Goal: Information Seeking & Learning: Learn about a topic

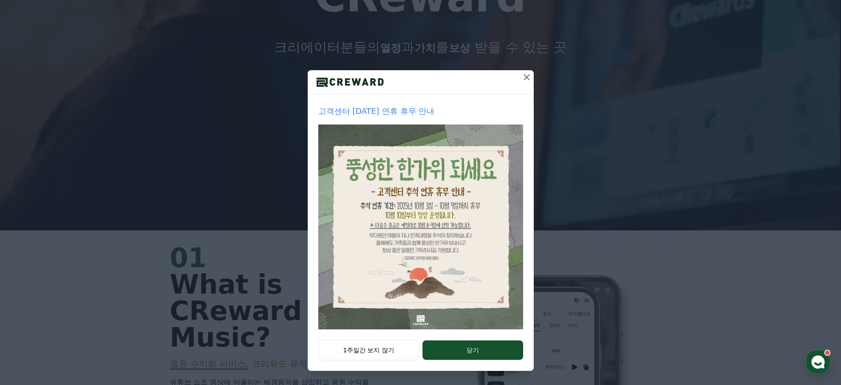
scroll to position [155, 0]
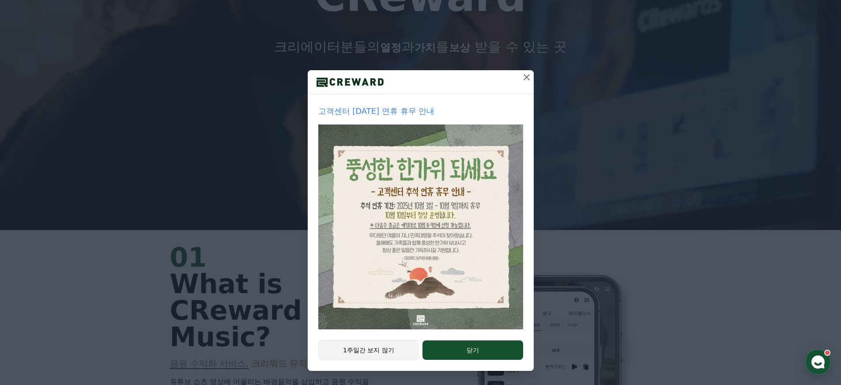
click at [386, 350] on button "1주일간 보지 않기" at bounding box center [368, 350] width 101 height 20
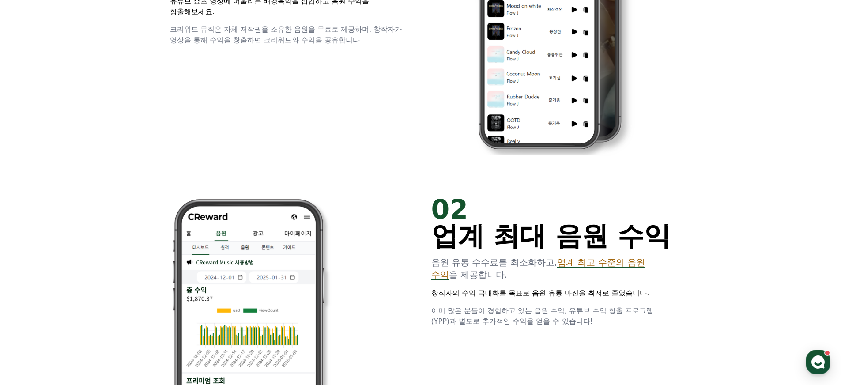
scroll to position [0, 0]
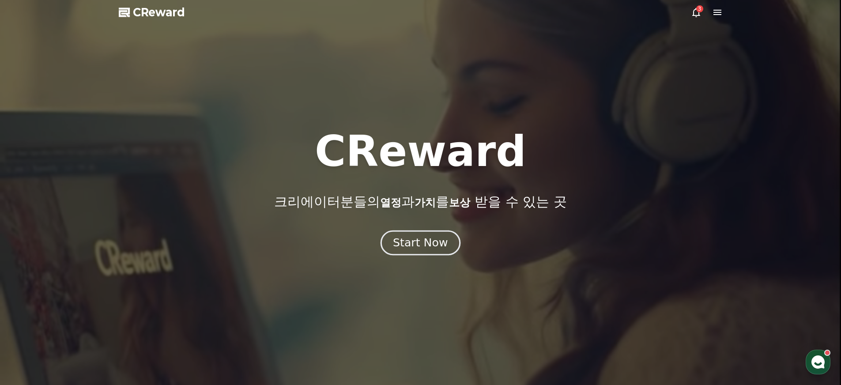
click at [408, 232] on button "Start Now" at bounding box center [421, 243] width 80 height 25
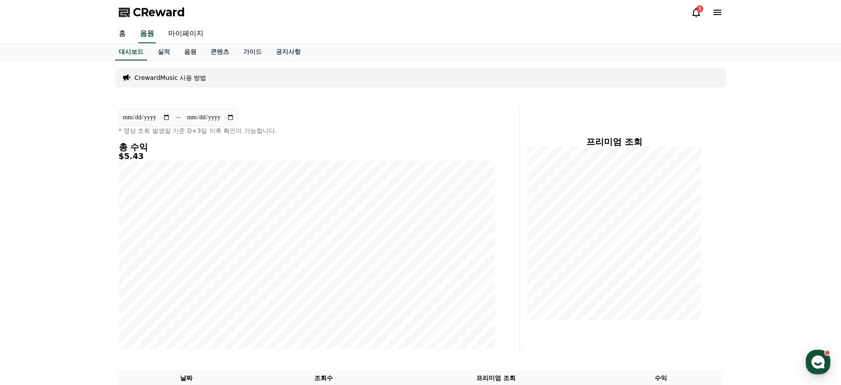
click at [701, 15] on icon at bounding box center [696, 12] width 11 height 11
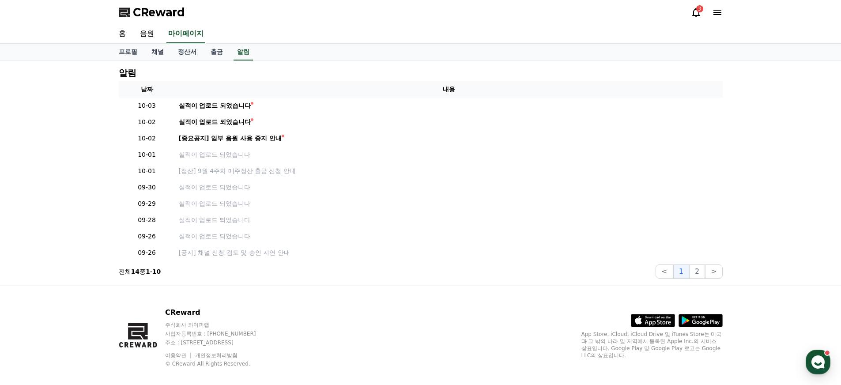
click at [699, 13] on icon at bounding box center [697, 12] width 8 height 9
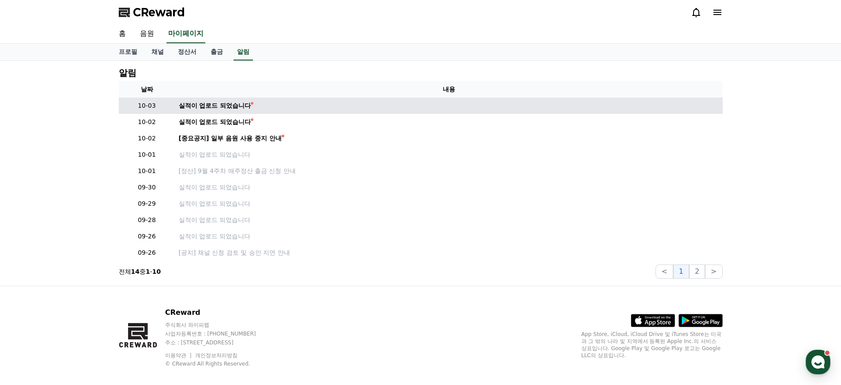
click at [234, 112] on td "실적이 업로드 되었습니다" at bounding box center [449, 106] width 548 height 16
click at [231, 106] on div "실적이 업로드 되었습니다" at bounding box center [215, 105] width 72 height 9
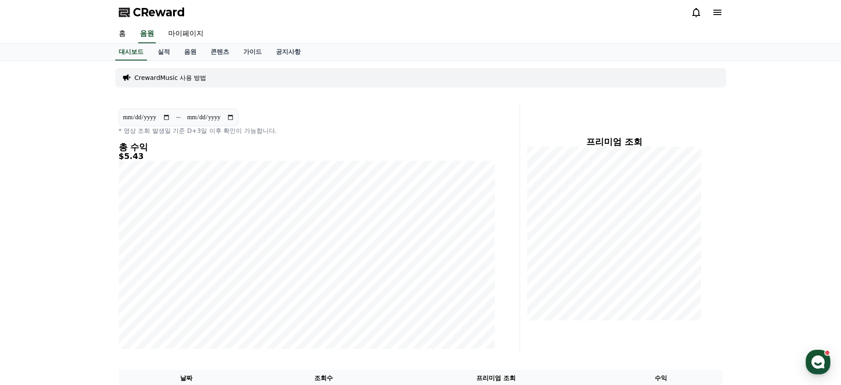
scroll to position [3, 0]
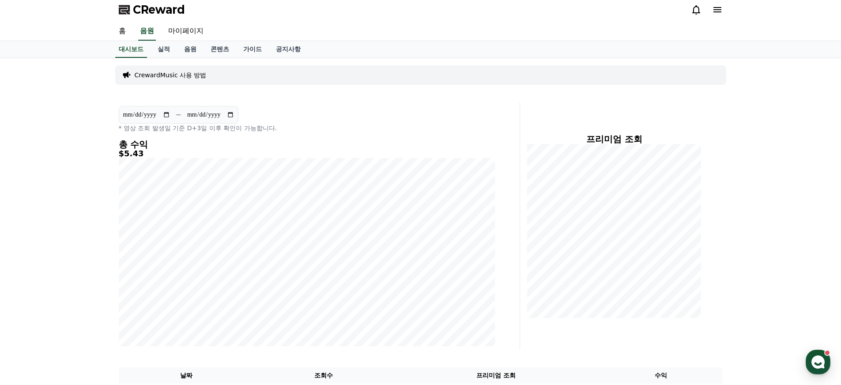
drag, startPoint x: 155, startPoint y: 138, endPoint x: 336, endPoint y: 141, distance: 181.1
click at [330, 143] on div "**********" at bounding box center [420, 306] width 841 height 496
click at [691, 10] on icon at bounding box center [696, 9] width 11 height 11
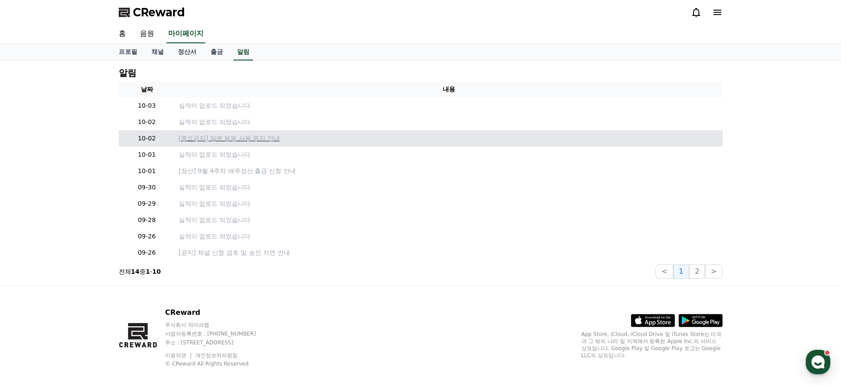
click at [206, 141] on p "[중요공지] 일부 음원 사용 중지 안내" at bounding box center [449, 138] width 541 height 9
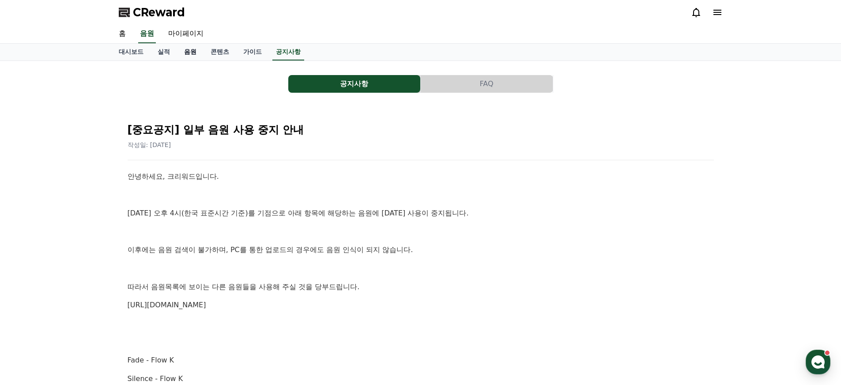
click at [179, 58] on link "음원" at bounding box center [190, 52] width 27 height 17
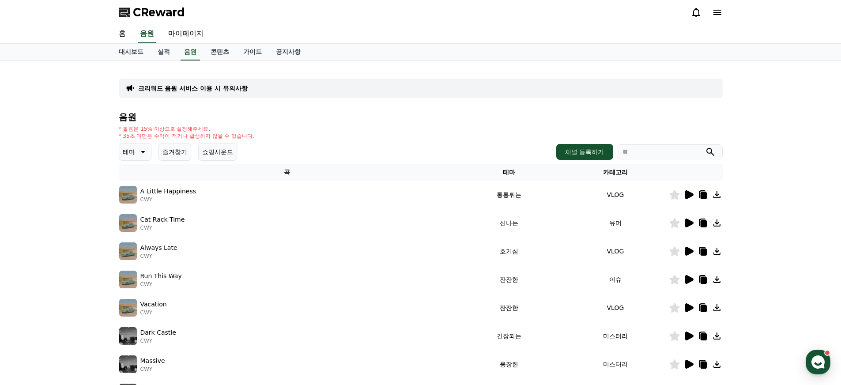
click at [137, 154] on icon at bounding box center [142, 152] width 11 height 11
click at [136, 208] on button "웅장한" at bounding box center [133, 205] width 26 height 19
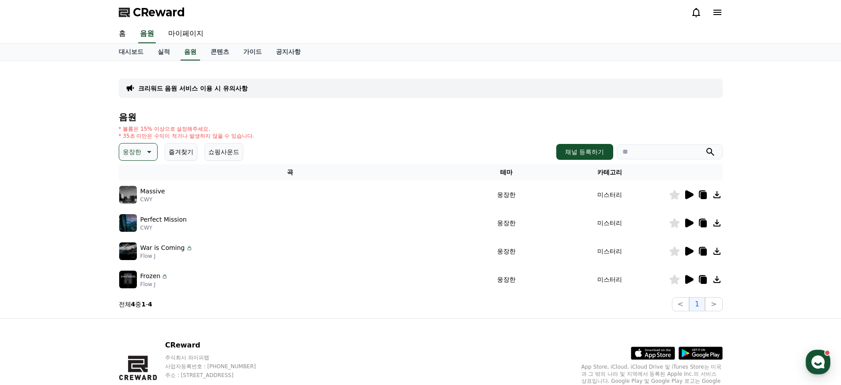
click at [688, 195] on icon at bounding box center [690, 194] width 8 height 9
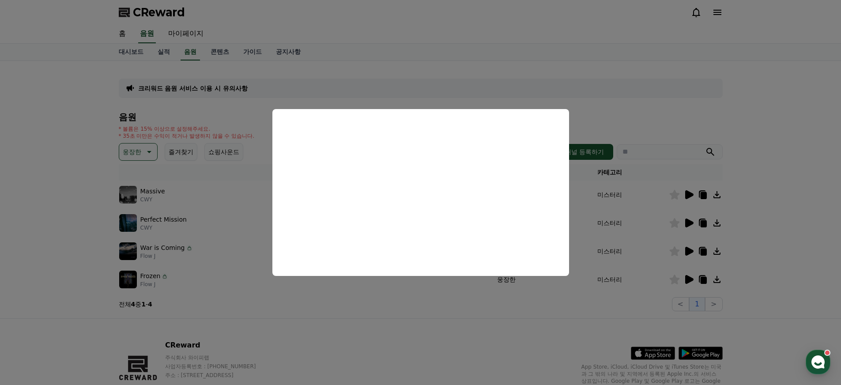
click at [470, 320] on button "close modal" at bounding box center [420, 192] width 841 height 385
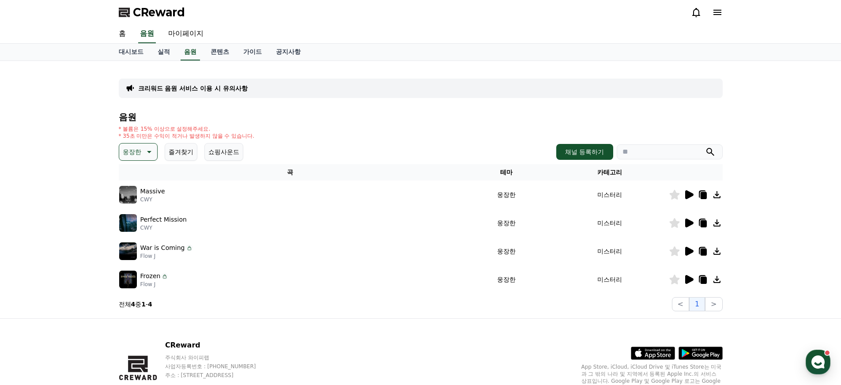
click at [693, 224] on icon at bounding box center [689, 223] width 11 height 11
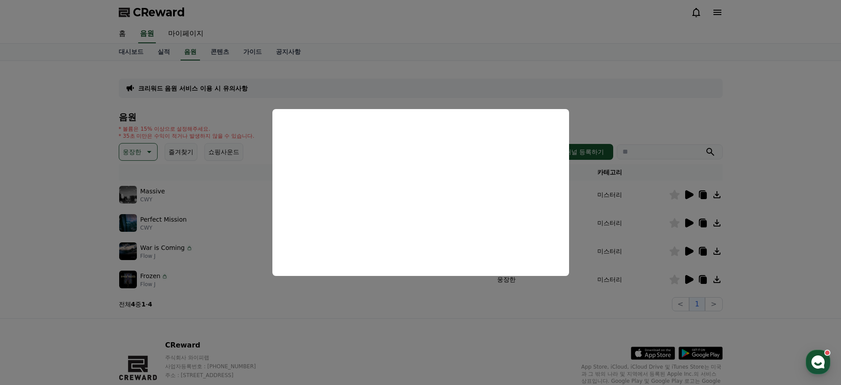
click at [123, 379] on button "close modal" at bounding box center [420, 192] width 841 height 385
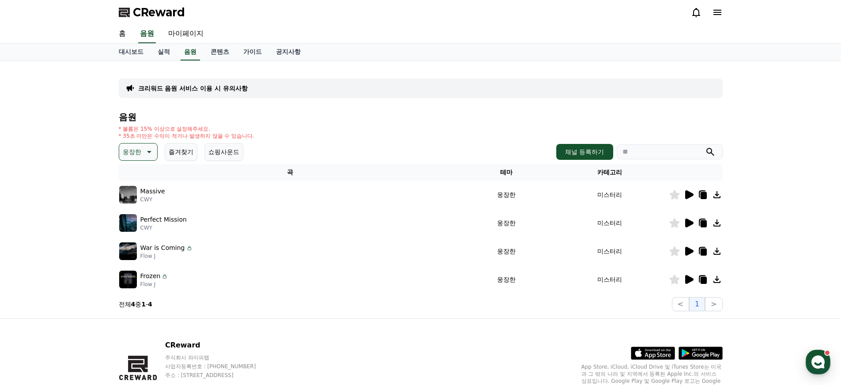
click at [693, 277] on icon at bounding box center [689, 279] width 11 height 11
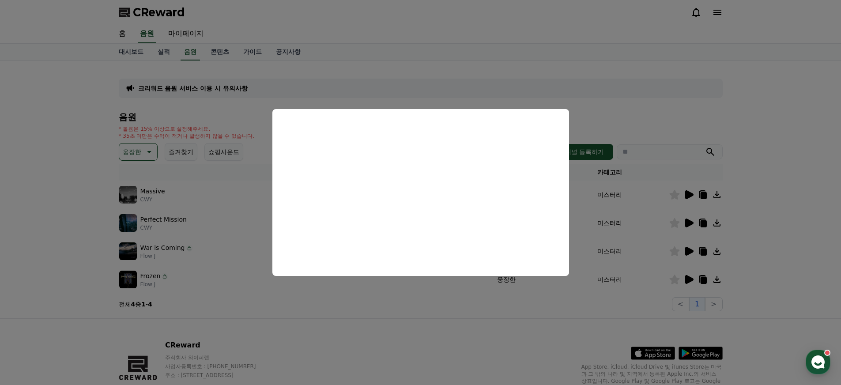
click at [480, 315] on button "close modal" at bounding box center [420, 192] width 841 height 385
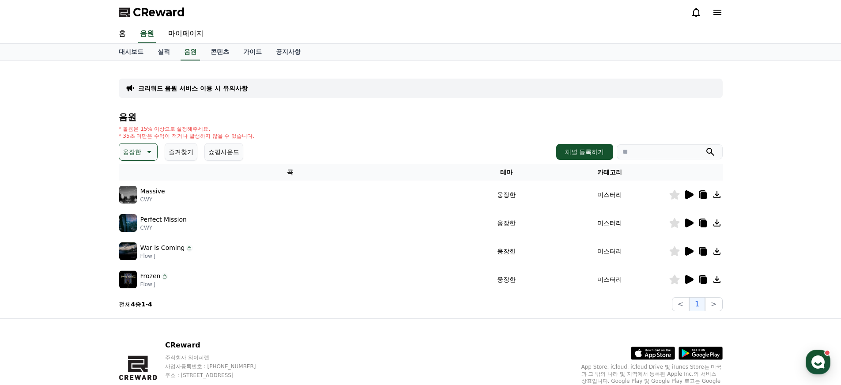
click at [687, 254] on icon at bounding box center [690, 251] width 8 height 9
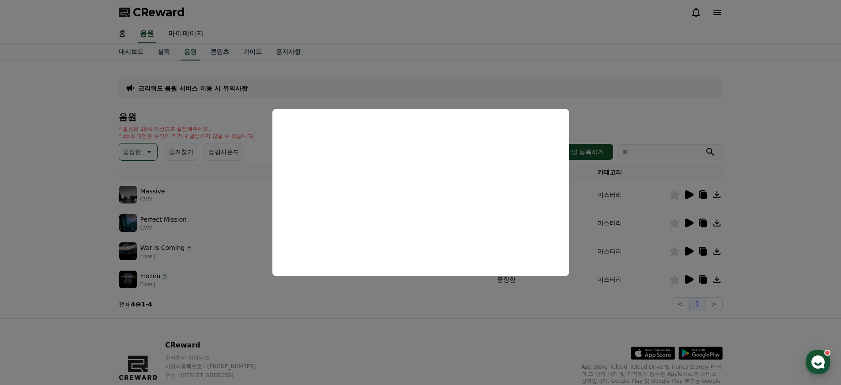
drag, startPoint x: 401, startPoint y: 323, endPoint x: 393, endPoint y: 318, distance: 8.7
click at [401, 322] on button "close modal" at bounding box center [420, 192] width 841 height 385
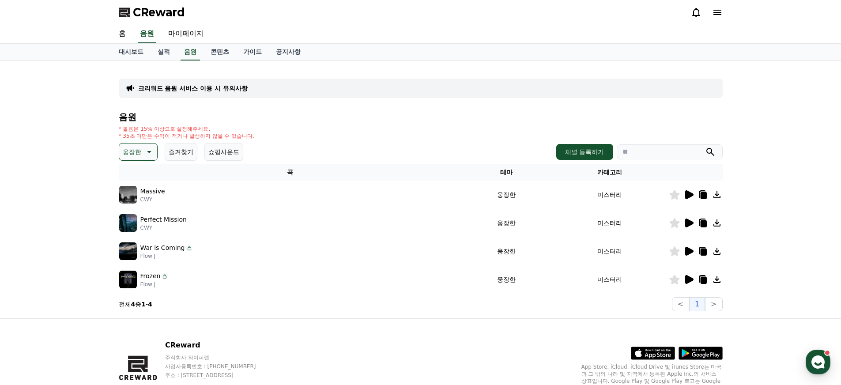
click at [143, 156] on icon at bounding box center [148, 152] width 11 height 11
click at [140, 228] on button "어두운" at bounding box center [133, 230] width 26 height 19
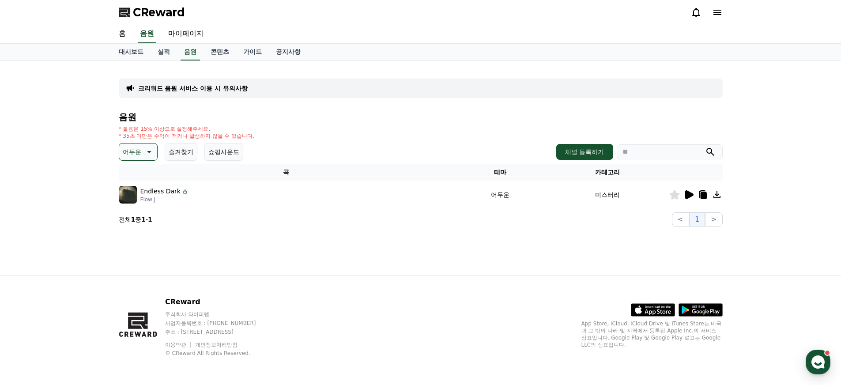
click at [690, 196] on icon at bounding box center [690, 194] width 8 height 9
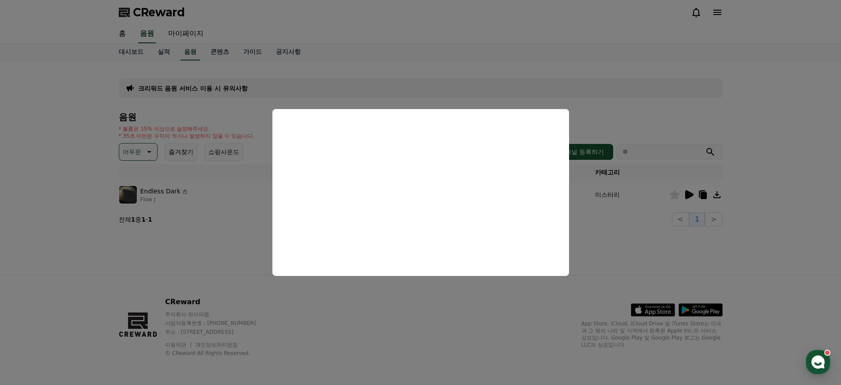
drag, startPoint x: 201, startPoint y: 250, endPoint x: 196, endPoint y: 234, distance: 17.7
click at [201, 250] on button "close modal" at bounding box center [420, 192] width 841 height 385
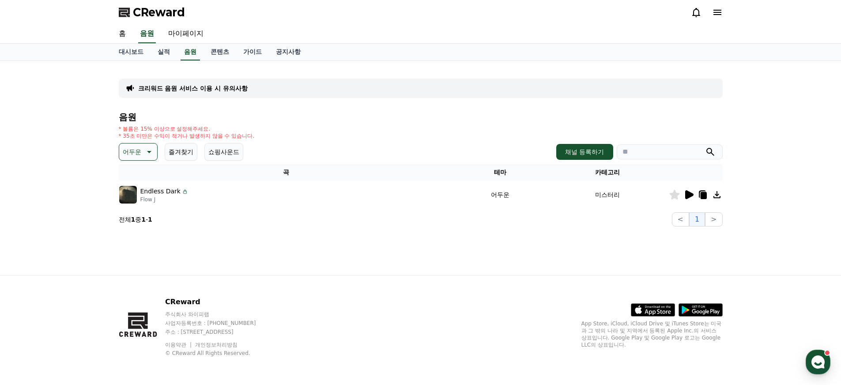
click at [143, 150] on icon at bounding box center [148, 152] width 11 height 11
click at [136, 194] on button "분위기있는" at bounding box center [139, 191] width 38 height 19
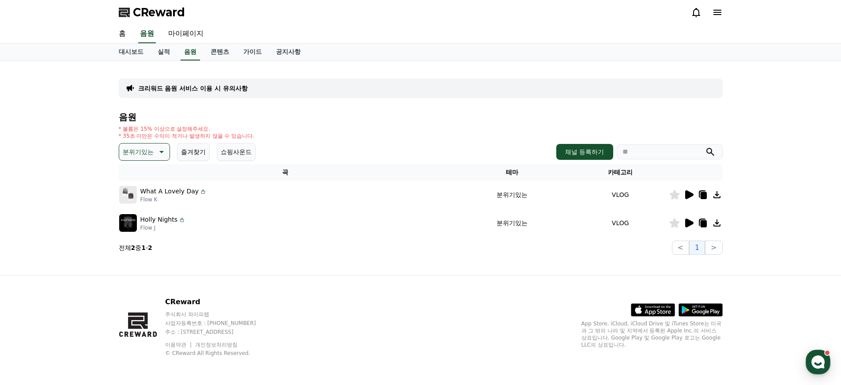
click at [687, 194] on icon at bounding box center [690, 194] width 8 height 9
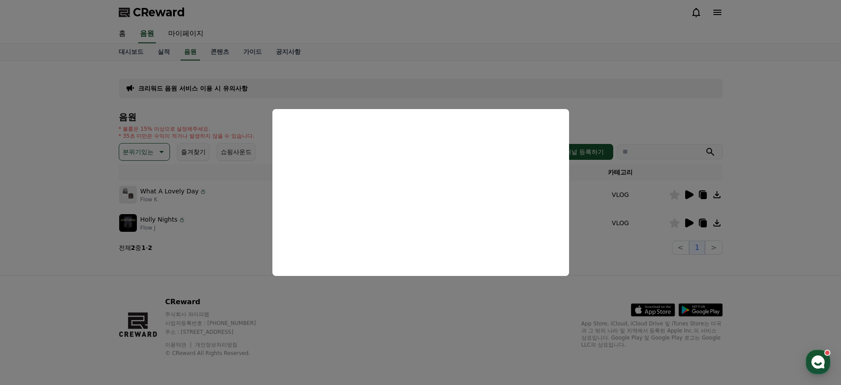
click at [241, 232] on button "close modal" at bounding box center [420, 192] width 841 height 385
click at [155, 153] on icon at bounding box center [160, 152] width 11 height 11
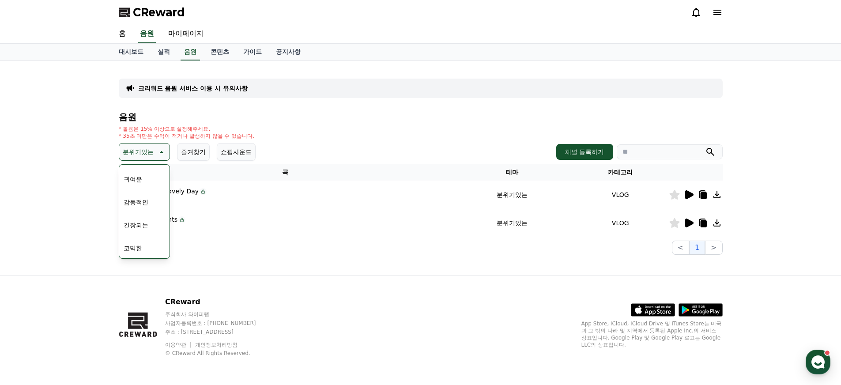
scroll to position [364, 0]
click at [262, 231] on td "Holly Nights Flow J" at bounding box center [286, 223] width 334 height 28
click at [181, 50] on link "음원" at bounding box center [190, 52] width 19 height 17
click at [184, 55] on link "음원" at bounding box center [190, 52] width 19 height 17
click at [162, 151] on button "분위기있는" at bounding box center [144, 152] width 51 height 18
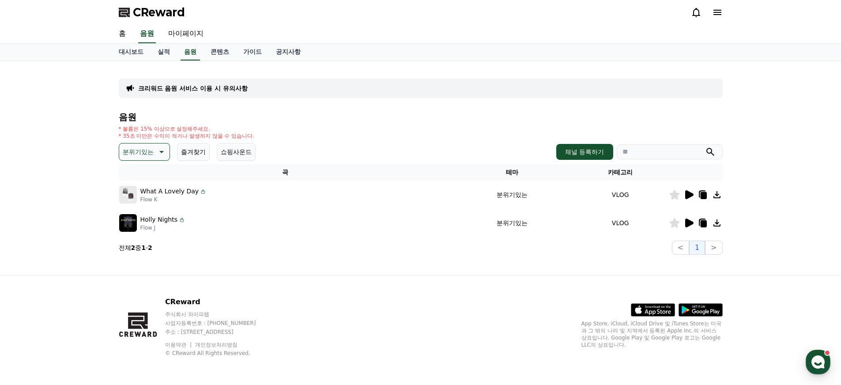
click at [150, 146] on button "분위기있는" at bounding box center [144, 152] width 51 height 18
click at [142, 174] on div "전체 환상적인 호기심 어두운 밝은 통통튀는 신나는 반전 웅장한 드라마틱 즐거움 분위기있는 EDM 그루브 슬픈 잔잔한 귀여운 감동적인 긴장되는 …" at bounding box center [144, 392] width 49 height 456
click at [133, 172] on button "전체" at bounding box center [129, 173] width 19 height 19
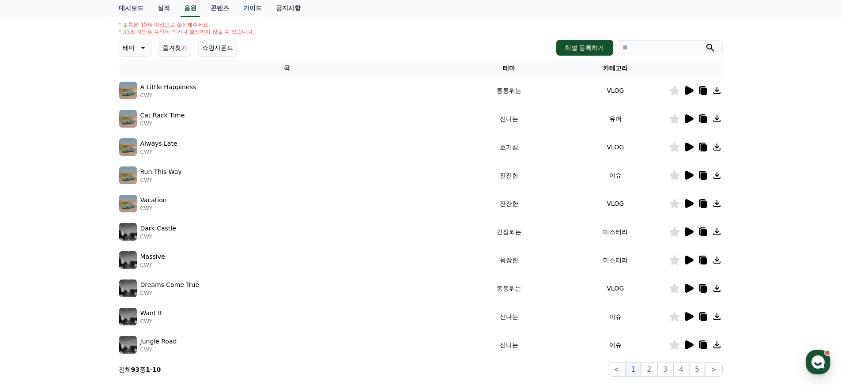
scroll to position [213, 0]
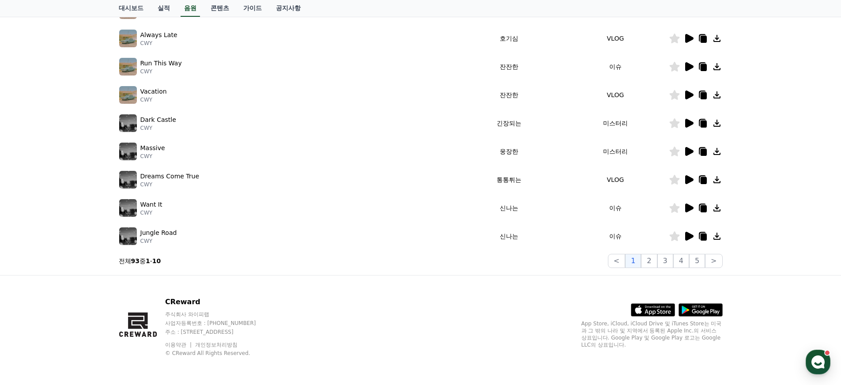
click at [690, 207] on icon at bounding box center [690, 208] width 8 height 9
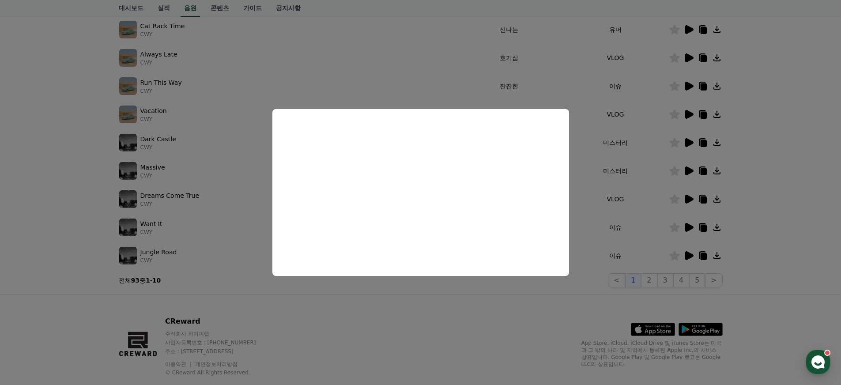
scroll to position [187, 0]
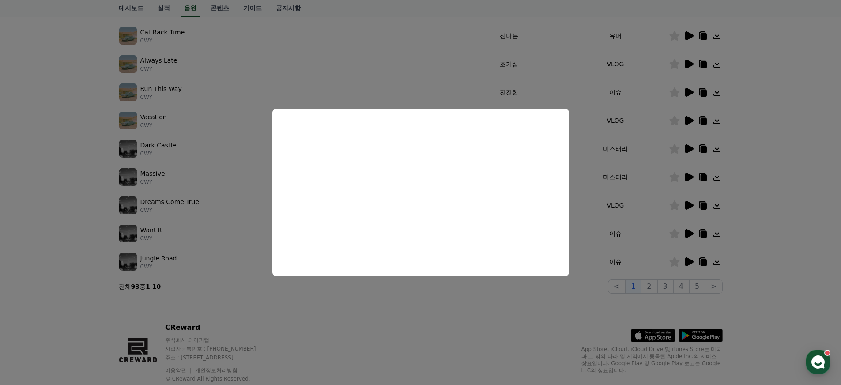
click at [531, 330] on button "close modal" at bounding box center [420, 192] width 841 height 385
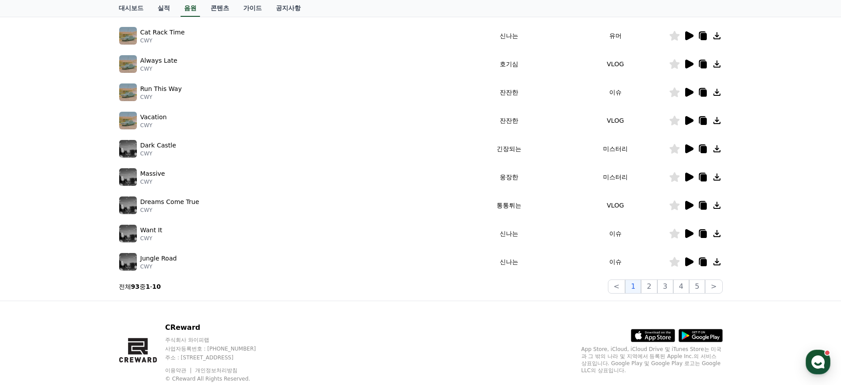
click at [686, 262] on icon at bounding box center [690, 262] width 8 height 9
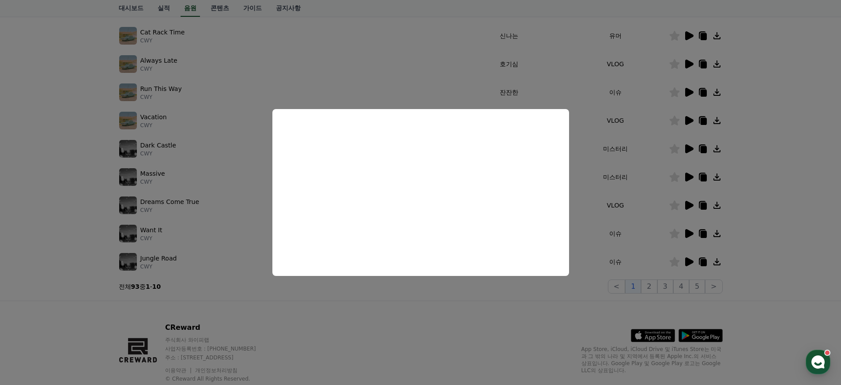
click at [650, 292] on button "close modal" at bounding box center [420, 192] width 841 height 385
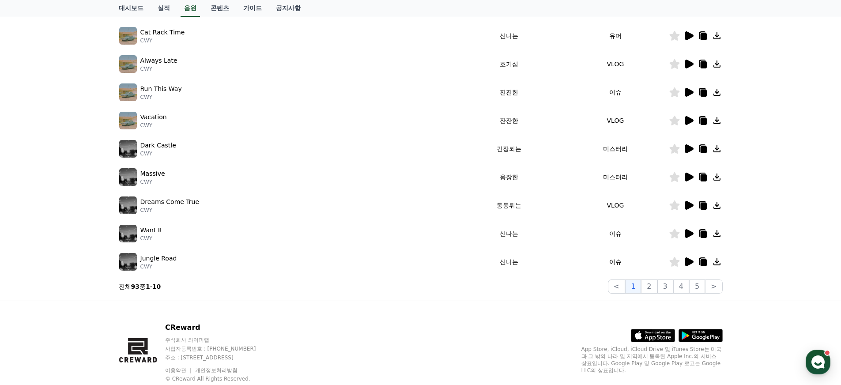
click at [690, 151] on icon at bounding box center [690, 148] width 8 height 9
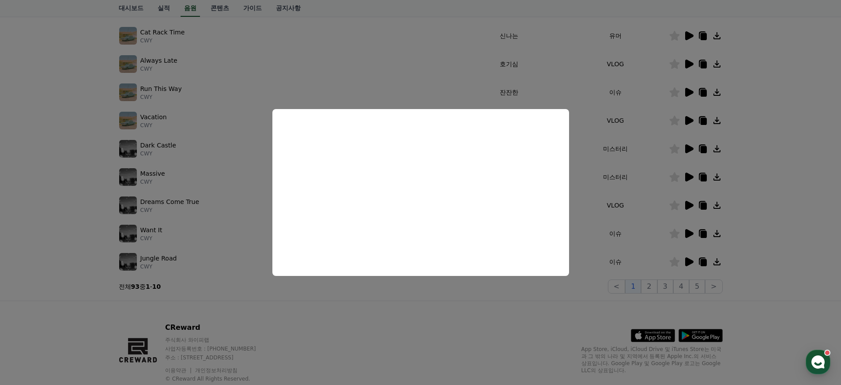
drag, startPoint x: 512, startPoint y: 318, endPoint x: 529, endPoint y: 305, distance: 21.4
click at [512, 318] on button "close modal" at bounding box center [420, 192] width 841 height 385
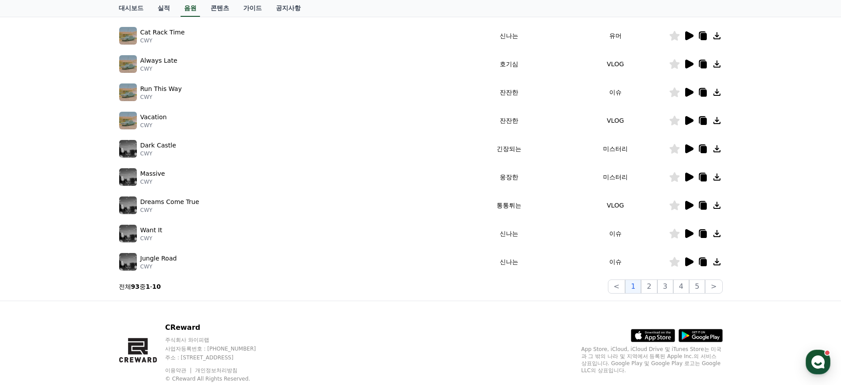
click at [686, 176] on icon at bounding box center [690, 177] width 8 height 9
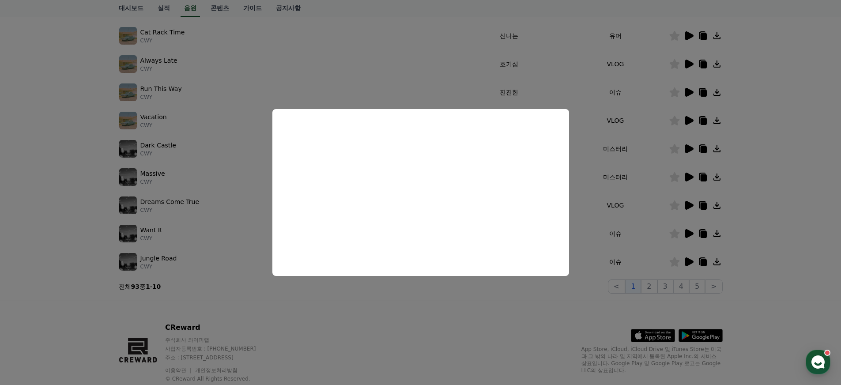
drag, startPoint x: 413, startPoint y: 318, endPoint x: 500, endPoint y: 302, distance: 88.5
click at [417, 318] on button "close modal" at bounding box center [420, 192] width 841 height 385
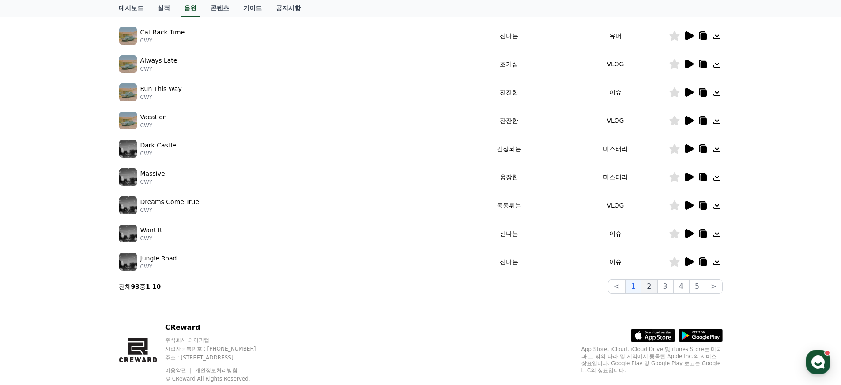
click at [654, 284] on button "2" at bounding box center [649, 287] width 16 height 14
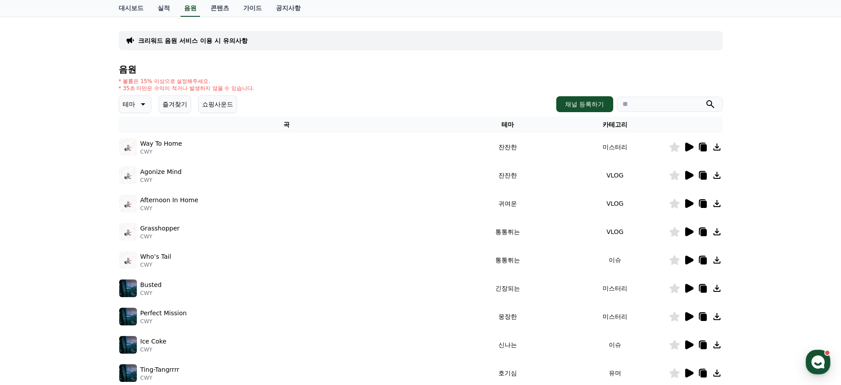
scroll to position [56, 0]
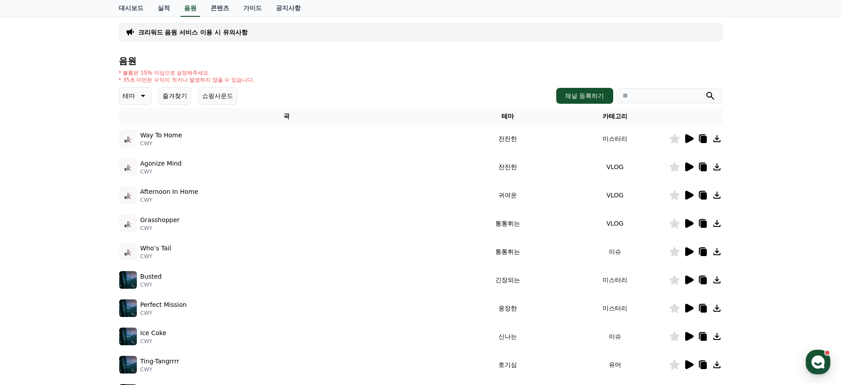
click at [158, 282] on p "CWY" at bounding box center [151, 284] width 22 height 7
click at [136, 280] on img at bounding box center [128, 280] width 18 height 18
click at [685, 285] on icon at bounding box center [689, 280] width 11 height 11
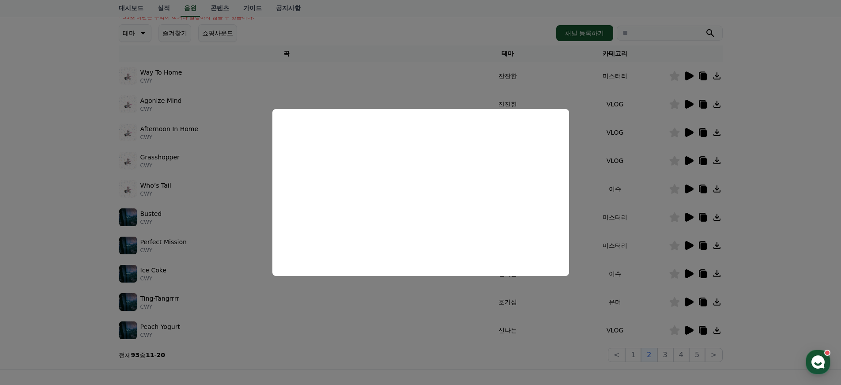
scroll to position [98, 0]
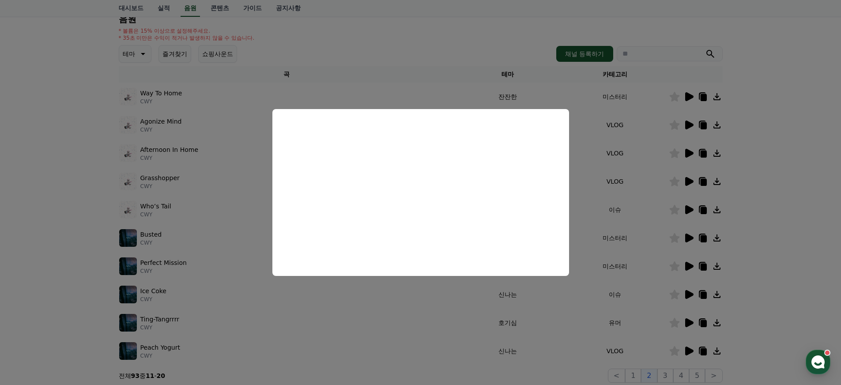
click at [599, 178] on button "close modal" at bounding box center [420, 192] width 841 height 385
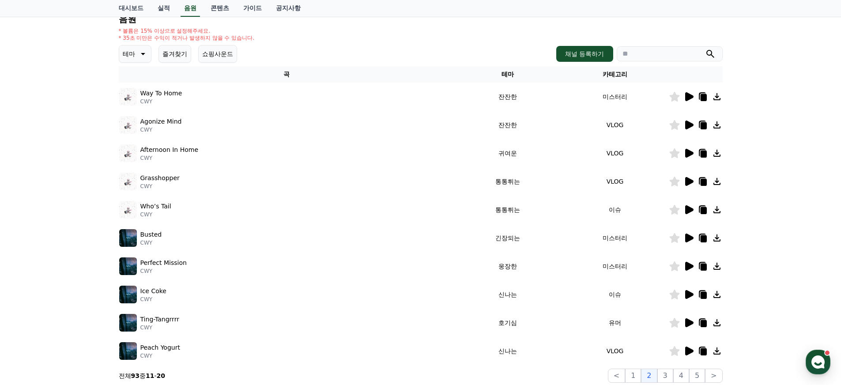
click at [688, 97] on icon at bounding box center [690, 96] width 8 height 9
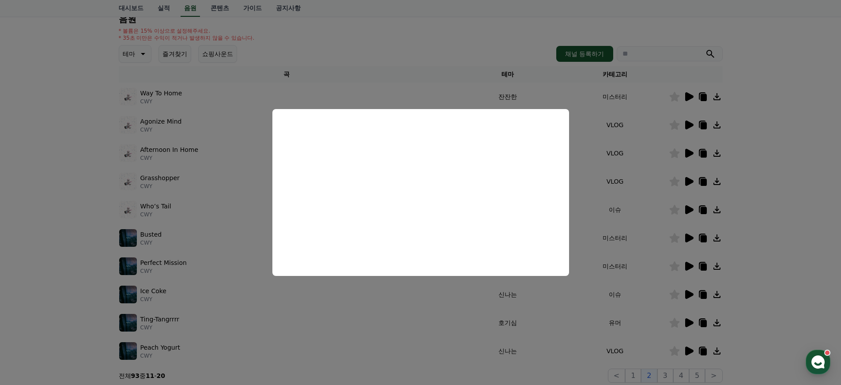
click at [574, 311] on button "close modal" at bounding box center [420, 192] width 841 height 385
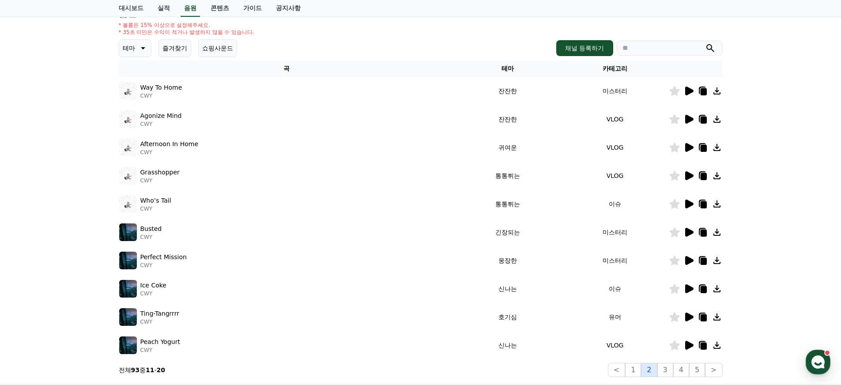
scroll to position [125, 0]
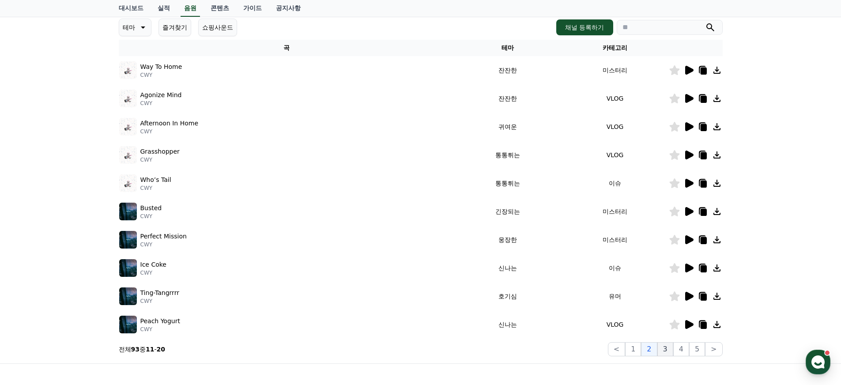
click at [667, 350] on button "3" at bounding box center [666, 349] width 16 height 14
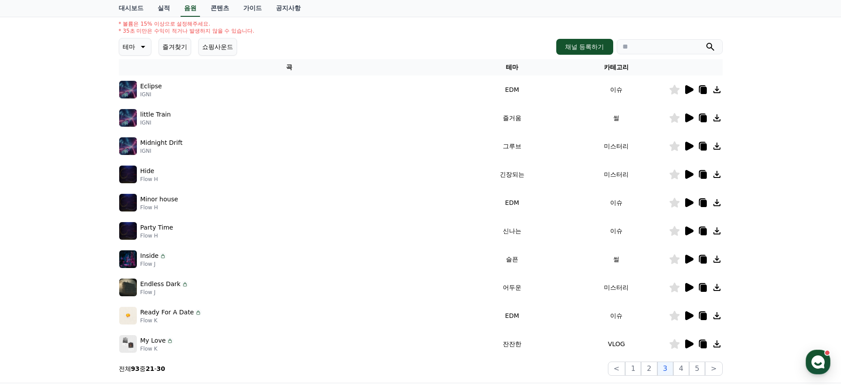
scroll to position [101, 0]
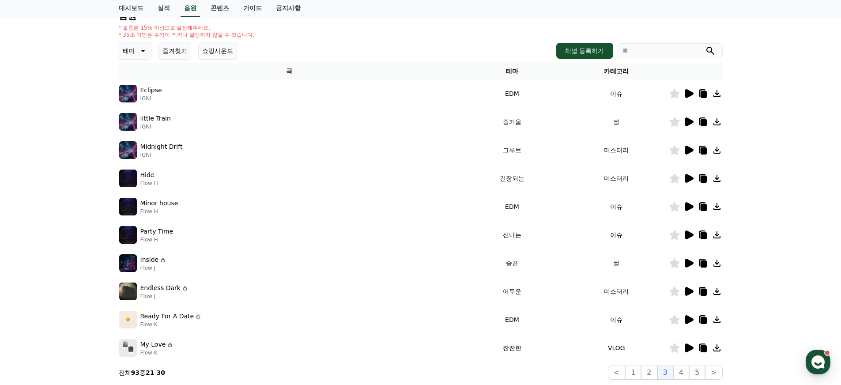
click at [692, 180] on icon at bounding box center [690, 178] width 8 height 9
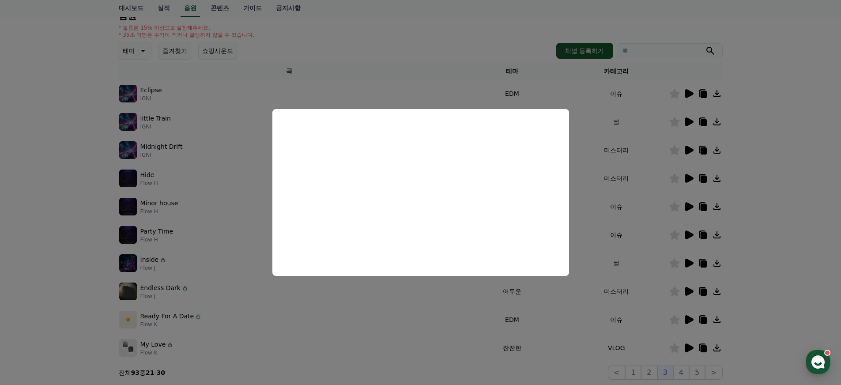
click at [438, 307] on button "close modal" at bounding box center [420, 192] width 841 height 385
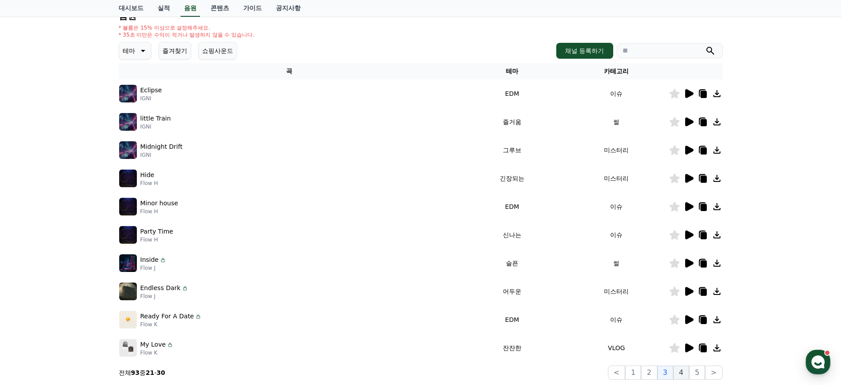
click at [679, 372] on button "4" at bounding box center [682, 373] width 16 height 14
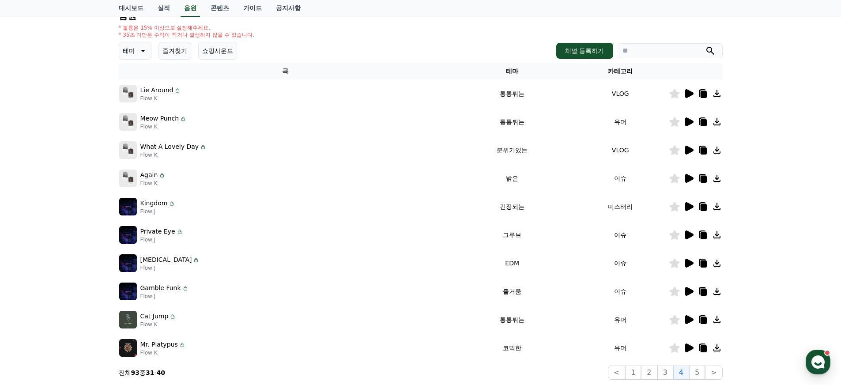
click at [686, 210] on icon at bounding box center [690, 206] width 8 height 9
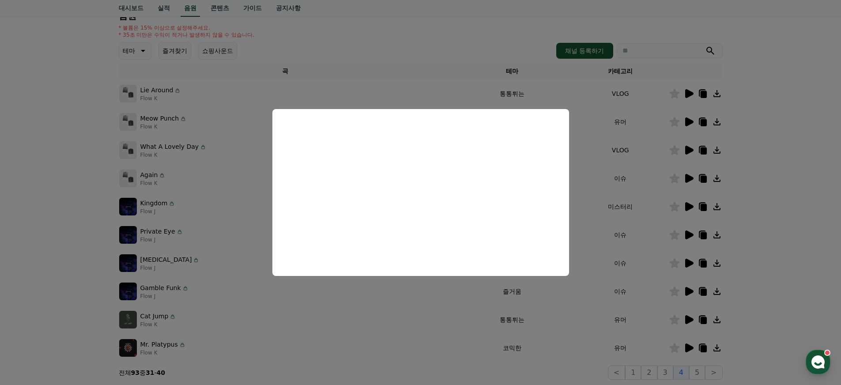
click at [629, 336] on button "close modal" at bounding box center [420, 192] width 841 height 385
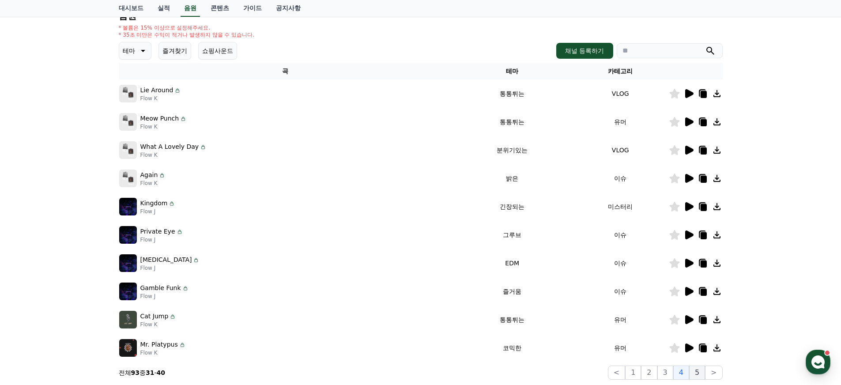
click at [702, 373] on button "5" at bounding box center [698, 373] width 16 height 14
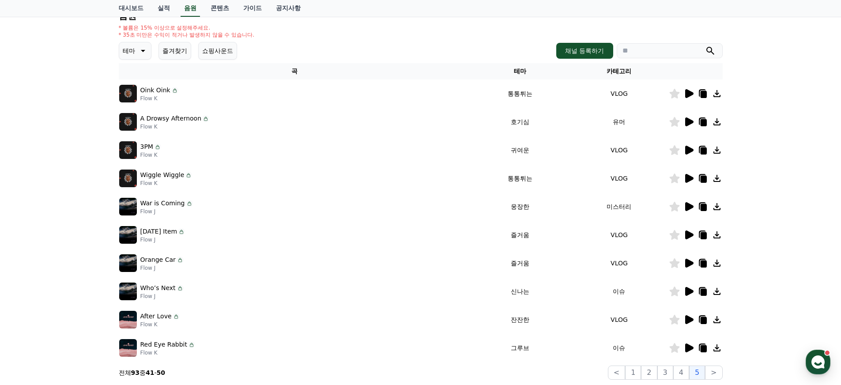
click at [692, 205] on icon at bounding box center [689, 206] width 11 height 11
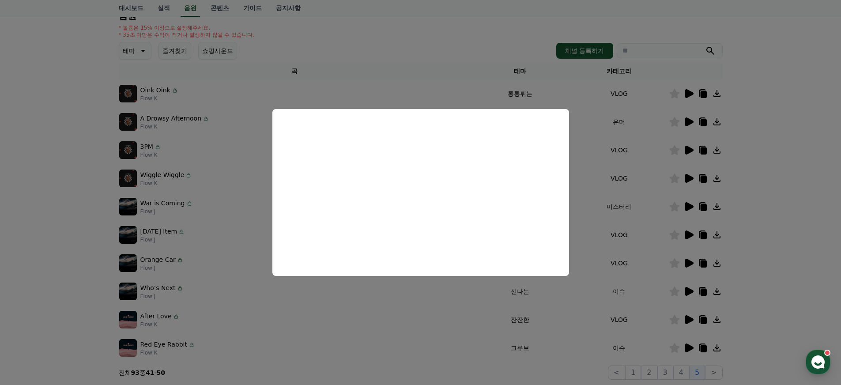
click at [676, 359] on button "close modal" at bounding box center [420, 192] width 841 height 385
click at [719, 372] on button ">" at bounding box center [713, 373] width 17 height 14
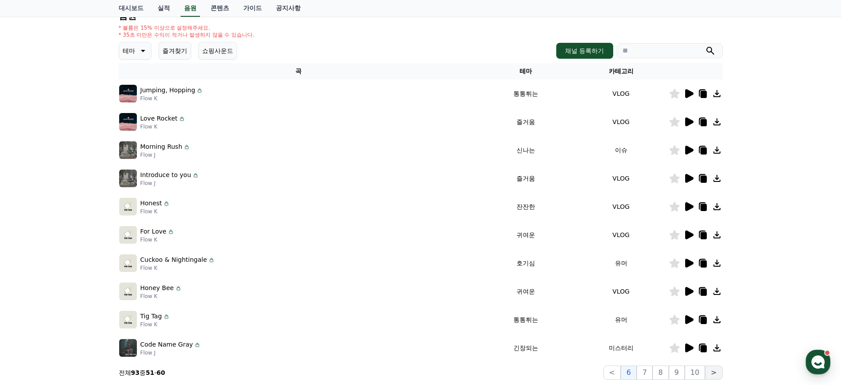
click at [713, 373] on button ">" at bounding box center [713, 373] width 17 height 14
click at [686, 350] on icon at bounding box center [690, 348] width 8 height 9
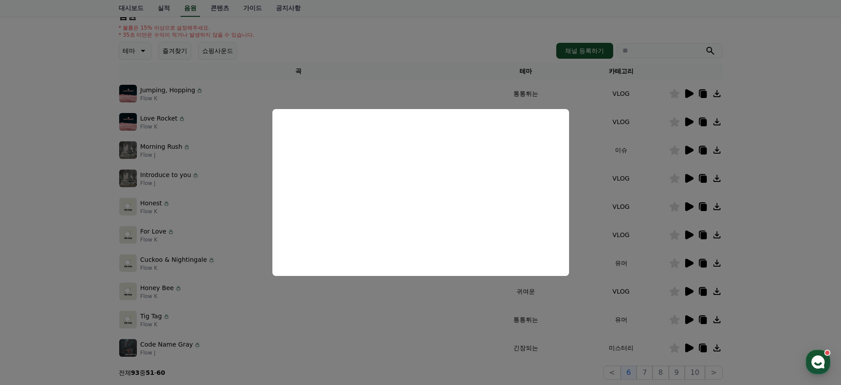
click at [660, 367] on button "close modal" at bounding box center [420, 192] width 841 height 385
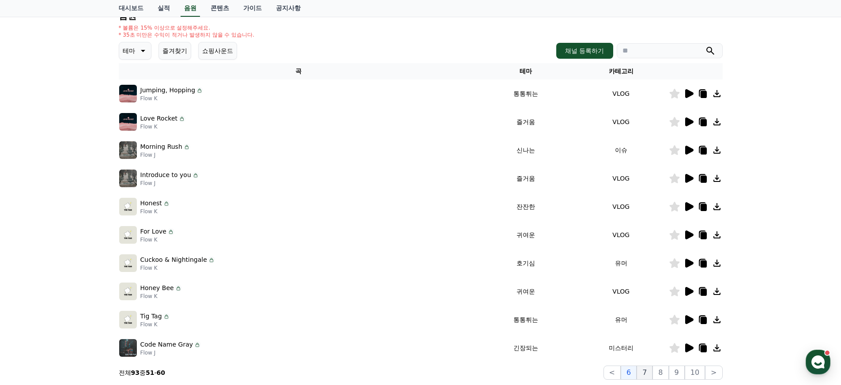
click at [651, 371] on button "7" at bounding box center [645, 373] width 16 height 14
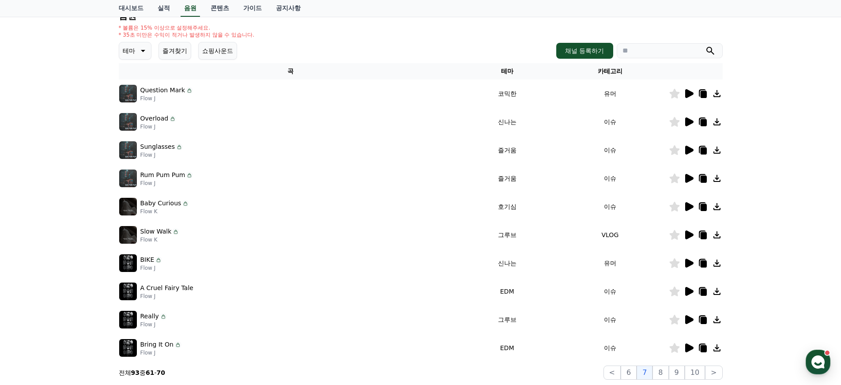
scroll to position [121, 0]
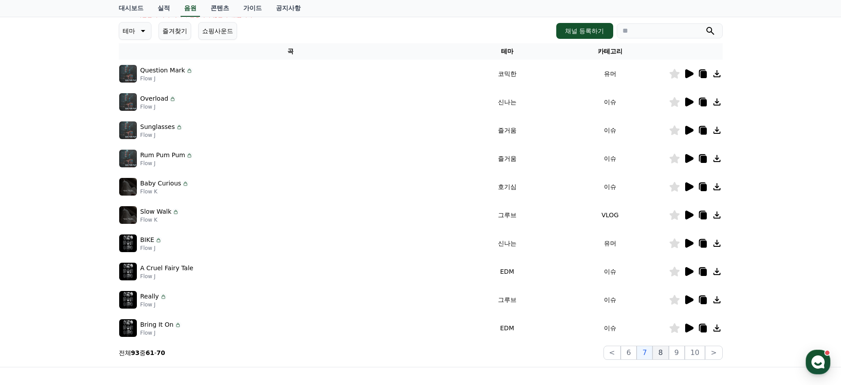
click at [662, 352] on button "8" at bounding box center [661, 353] width 16 height 14
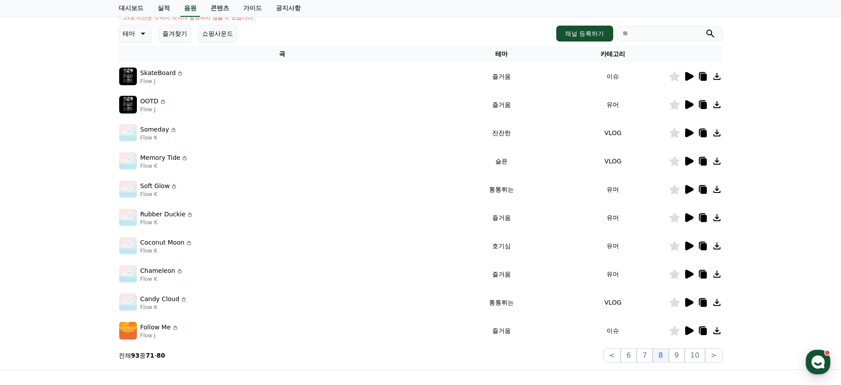
scroll to position [116, 0]
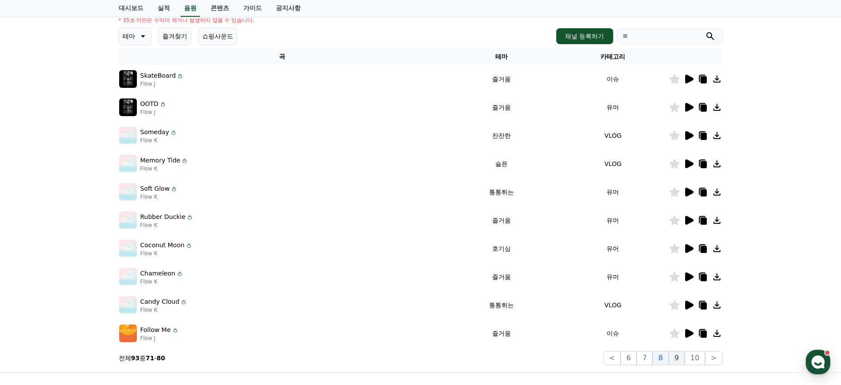
click at [678, 363] on button "9" at bounding box center [677, 358] width 16 height 14
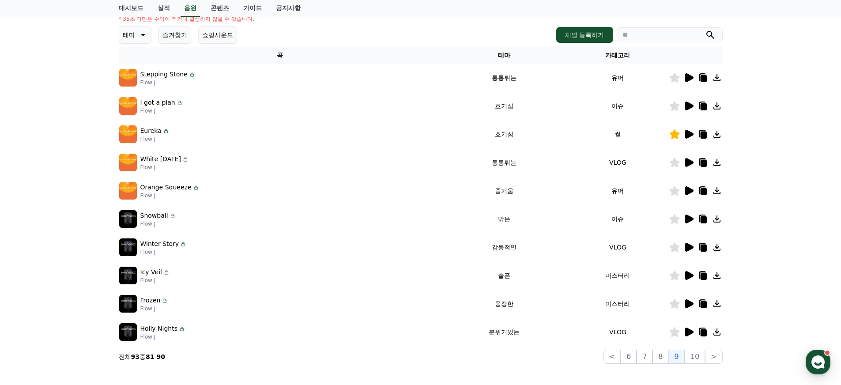
scroll to position [121, 0]
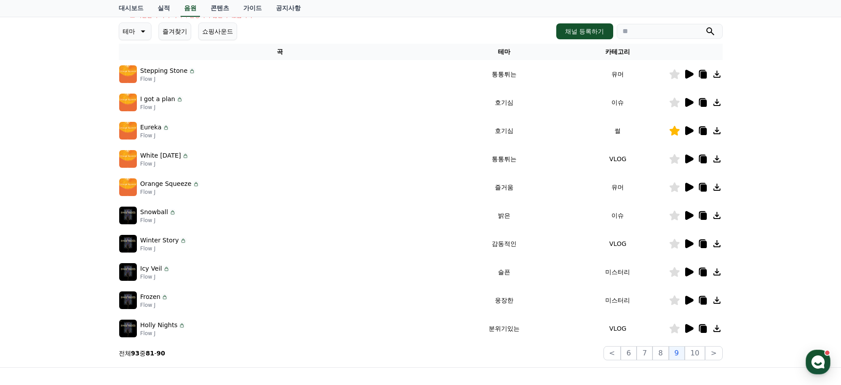
click at [687, 273] on icon at bounding box center [690, 272] width 8 height 9
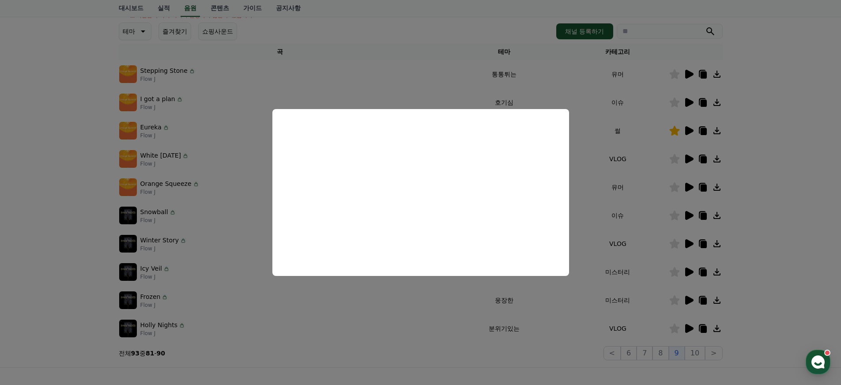
click at [640, 340] on button "close modal" at bounding box center [420, 192] width 841 height 385
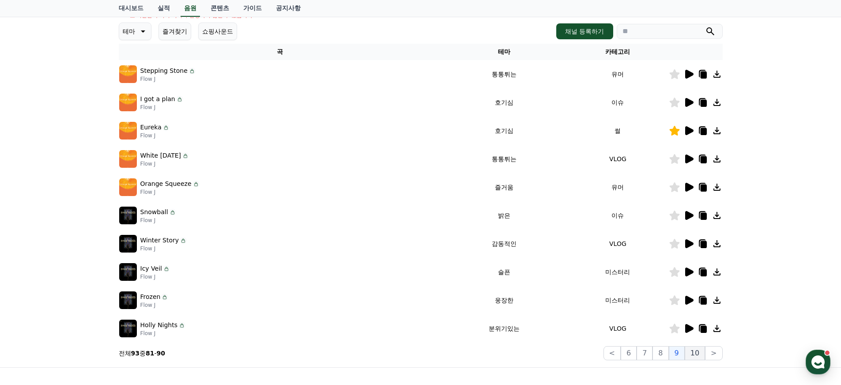
click at [703, 354] on button "10" at bounding box center [695, 353] width 20 height 14
